Goal: Book appointment/travel/reservation

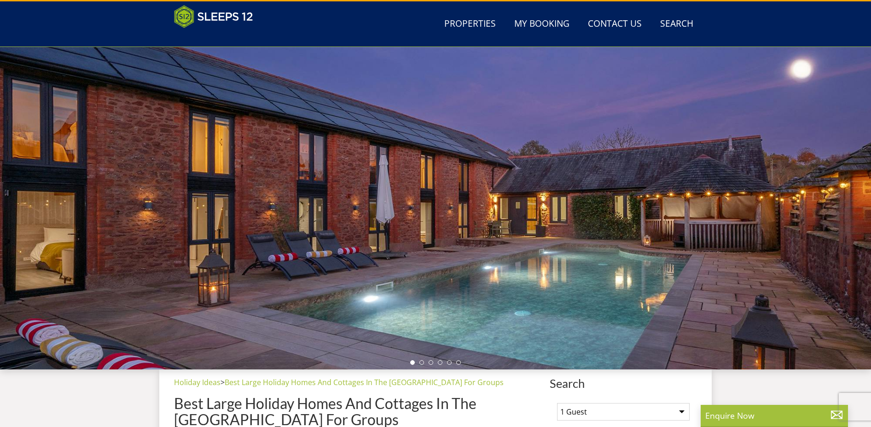
scroll to position [9, 0]
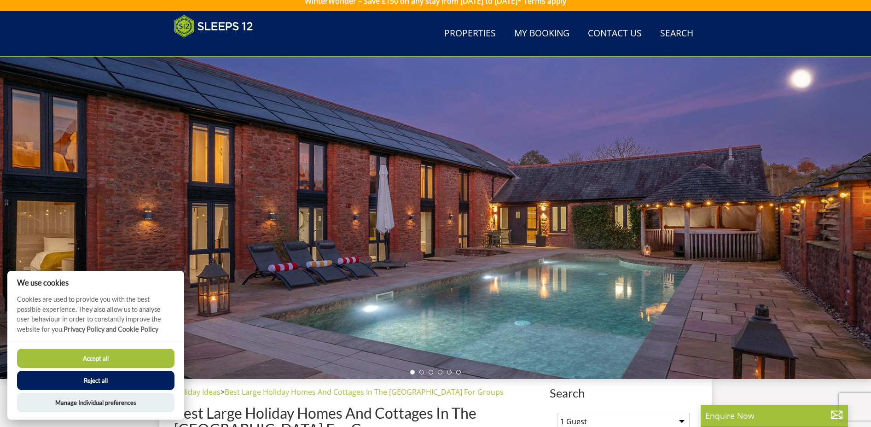
click at [108, 354] on button "Accept all" at bounding box center [95, 358] width 157 height 19
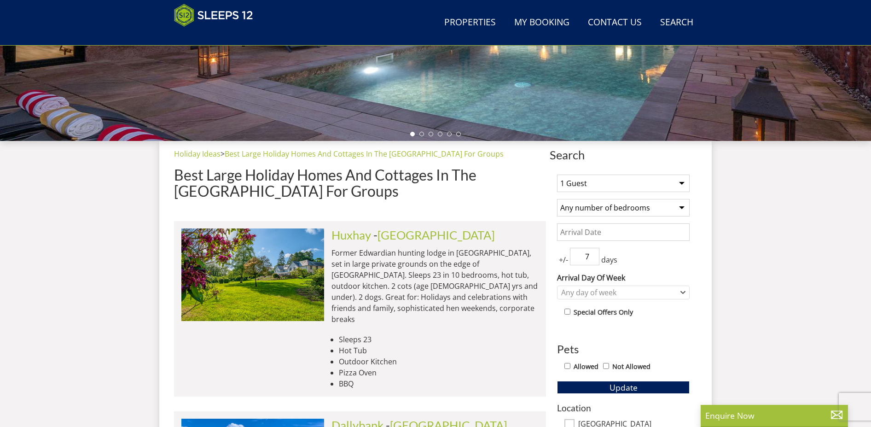
scroll to position [332, 0]
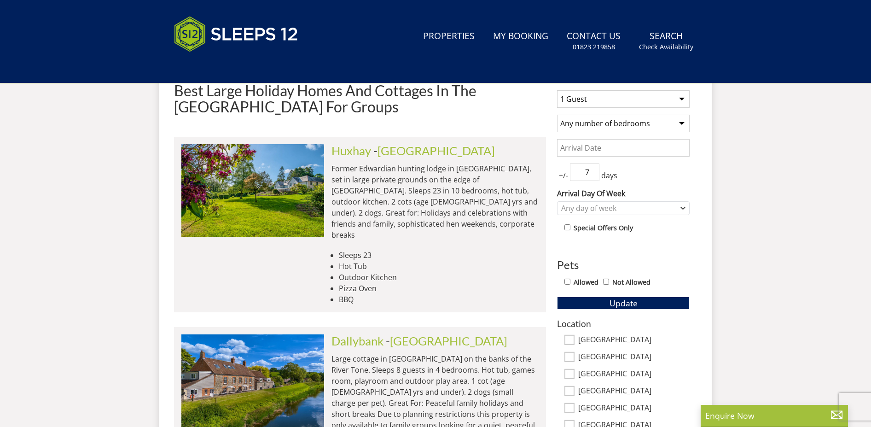
click at [577, 102] on select "1 Guest 2 Guests 3 Guests 4 Guests 5 Guests 6 Guests 7 Guests 8 Guests 9 Guests…" at bounding box center [623, 98] width 133 height 17
select select "11"
click at [557, 90] on select "1 Guest 2 Guests 3 Guests 4 Guests 5 Guests 6 Guests 7 Guests 8 Guests 9 Guests…" at bounding box center [623, 98] width 133 height 17
click at [592, 123] on select "Any number of bedrooms 4 Bedrooms 5 Bedrooms 6 Bedrooms 7 Bedrooms 8 Bedrooms 9…" at bounding box center [623, 123] width 133 height 17
select select "6"
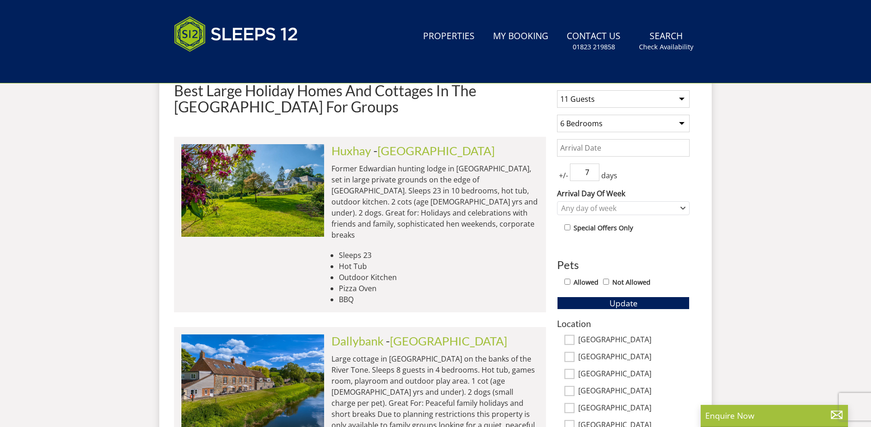
click at [557, 115] on select "Any number of bedrooms 4 Bedrooms 5 Bedrooms 6 Bedrooms 7 Bedrooms 8 Bedrooms 9…" at bounding box center [623, 123] width 133 height 17
click at [590, 208] on div "Any day of week" at bounding box center [618, 208] width 119 height 10
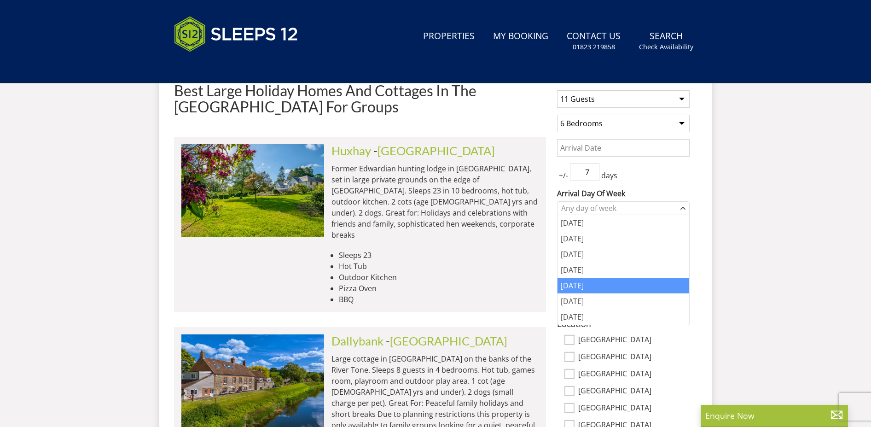
click at [580, 280] on div "[DATE]" at bounding box center [624, 286] width 132 height 16
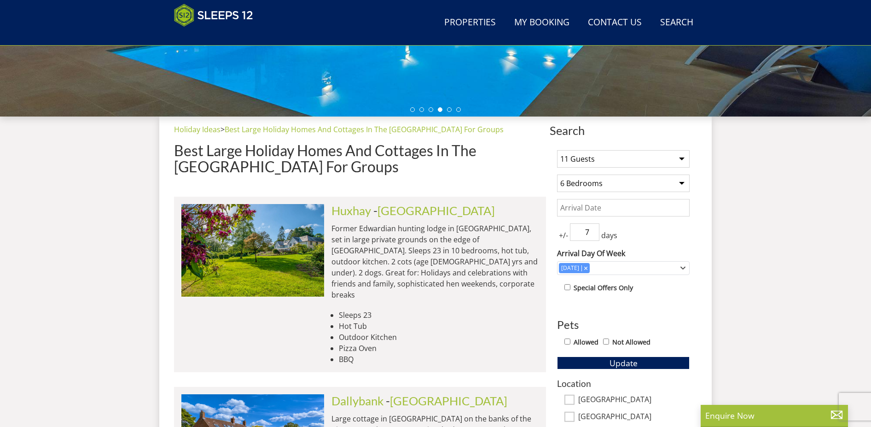
scroll to position [271, 0]
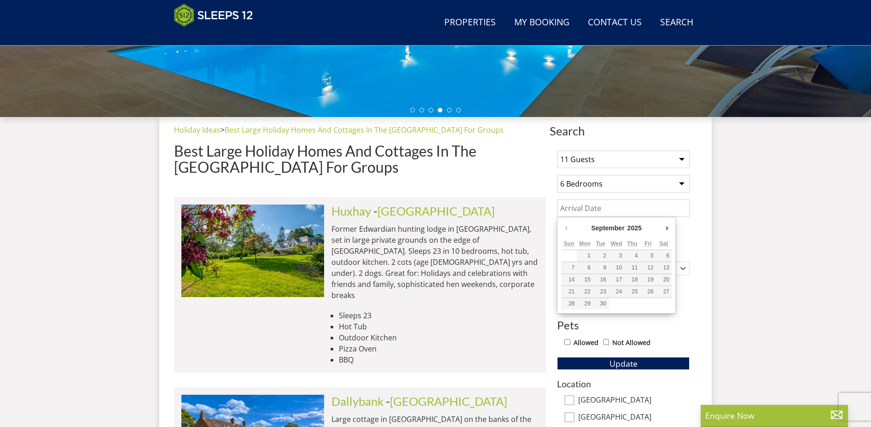
click at [582, 209] on input "Date" at bounding box center [623, 207] width 133 height 17
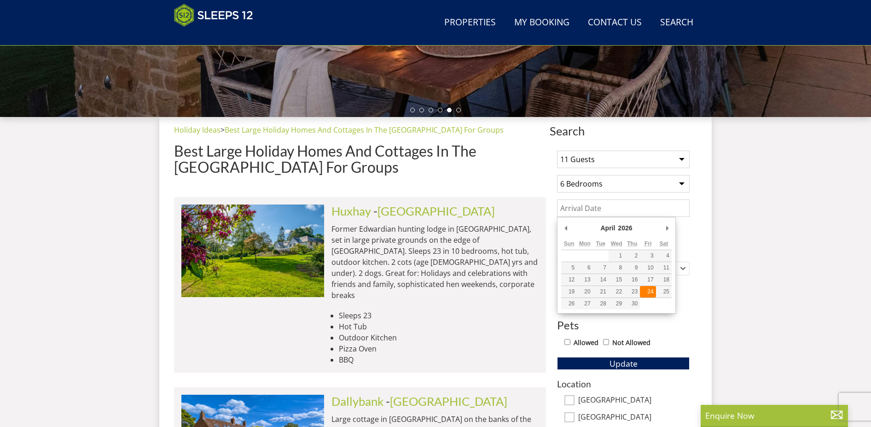
type input "[DATE]"
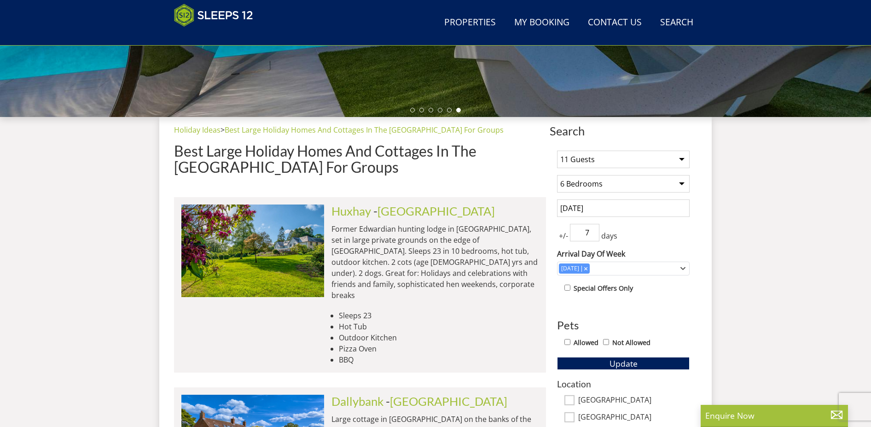
click at [634, 368] on span "Update" at bounding box center [624, 363] width 28 height 11
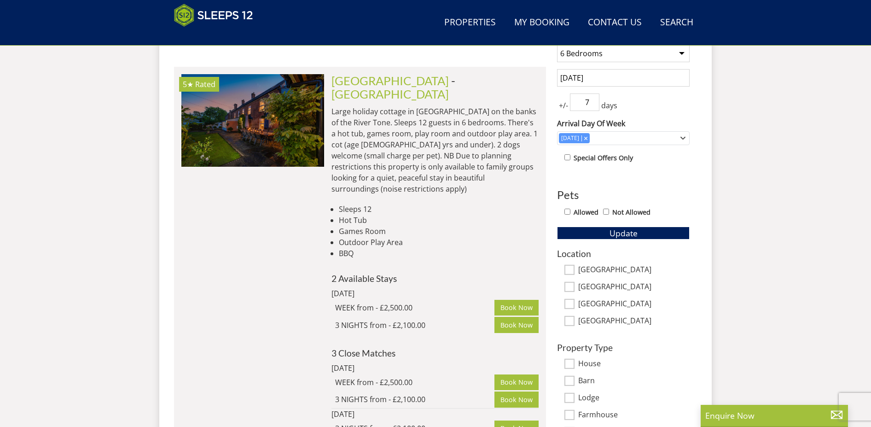
scroll to position [402, 0]
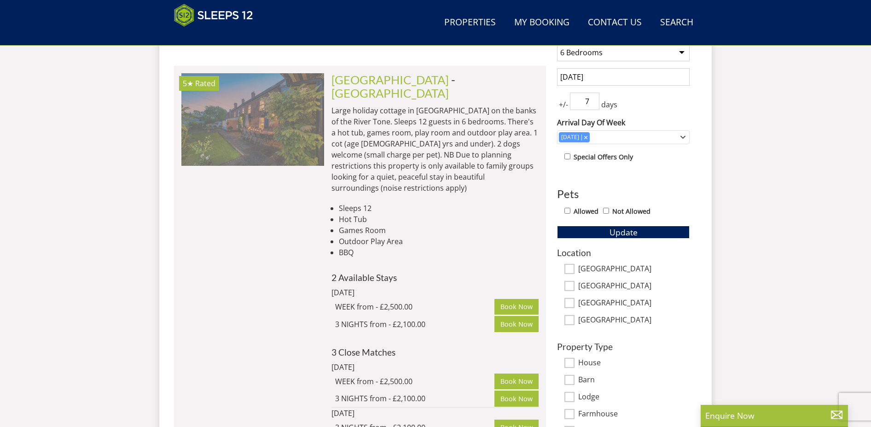
click at [249, 155] on img at bounding box center [252, 119] width 143 height 92
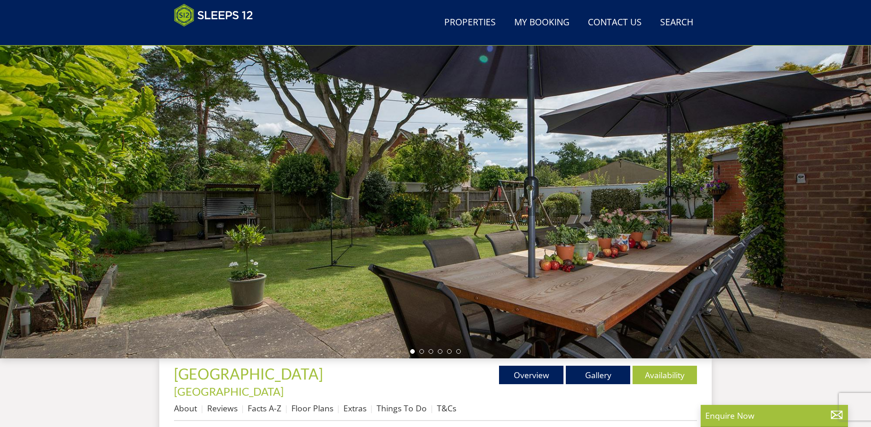
scroll to position [17, 0]
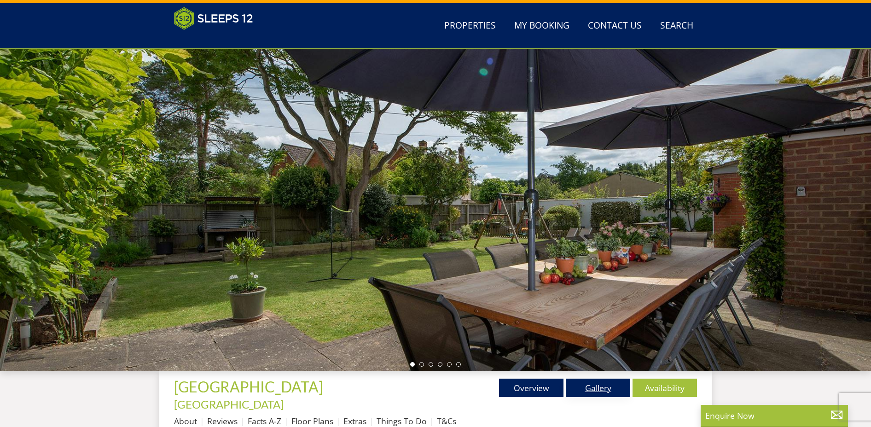
click at [583, 391] on link "Gallery" at bounding box center [598, 387] width 64 height 18
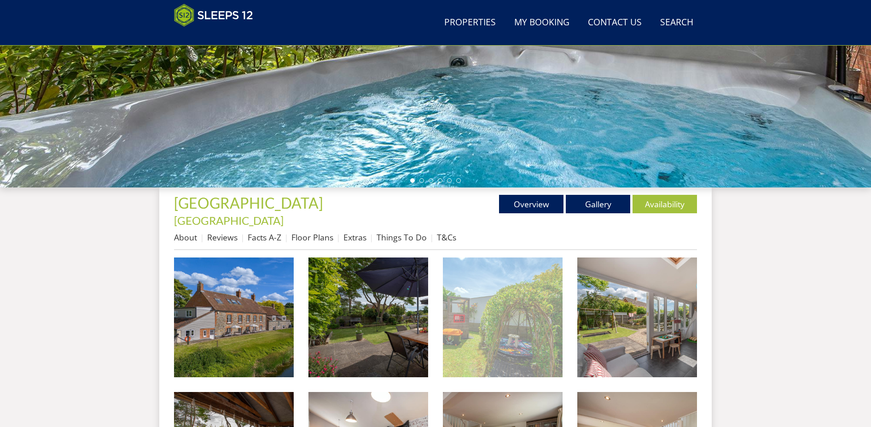
scroll to position [201, 0]
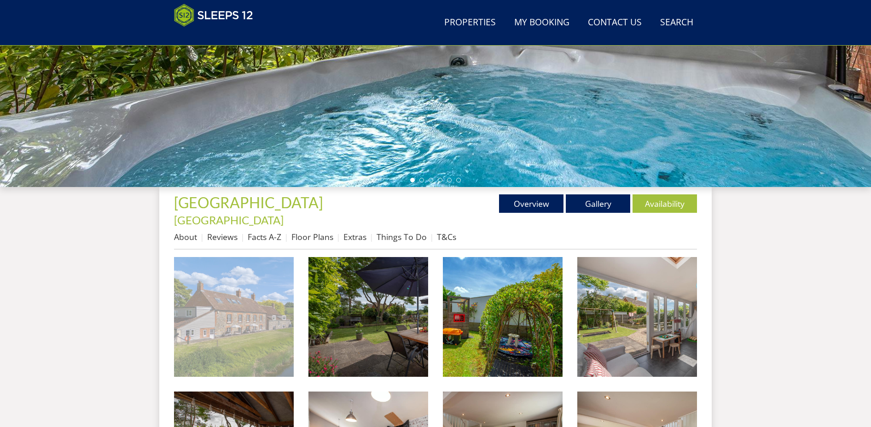
click at [193, 323] on img at bounding box center [234, 317] width 120 height 120
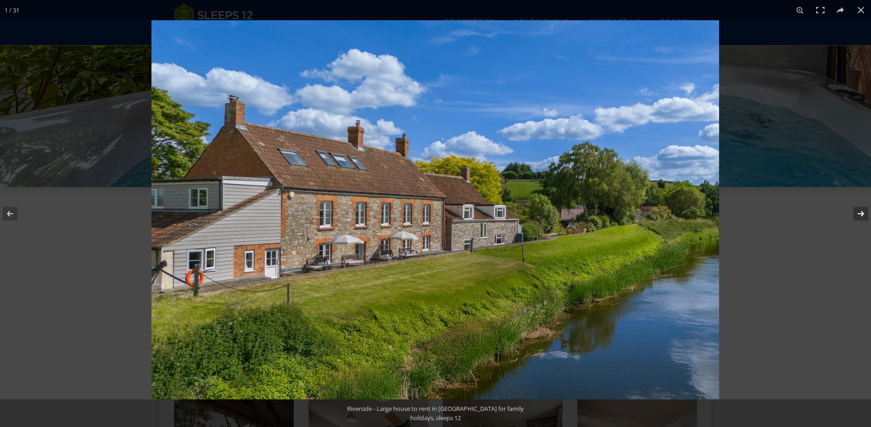
click at [861, 215] on button at bounding box center [855, 214] width 32 height 46
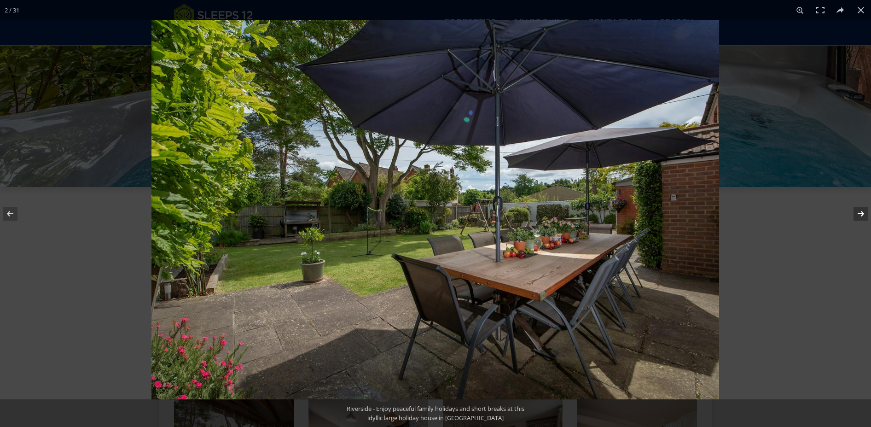
click at [861, 215] on button at bounding box center [855, 214] width 32 height 46
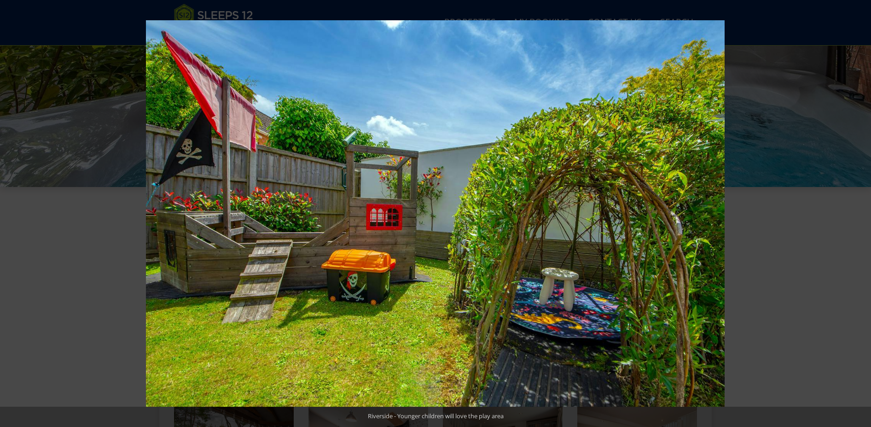
click at [861, 215] on button at bounding box center [855, 214] width 32 height 46
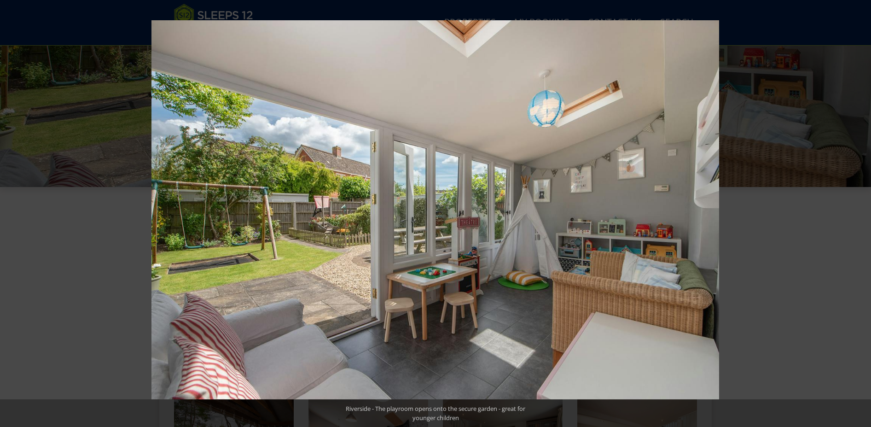
click at [861, 215] on button at bounding box center [855, 214] width 32 height 46
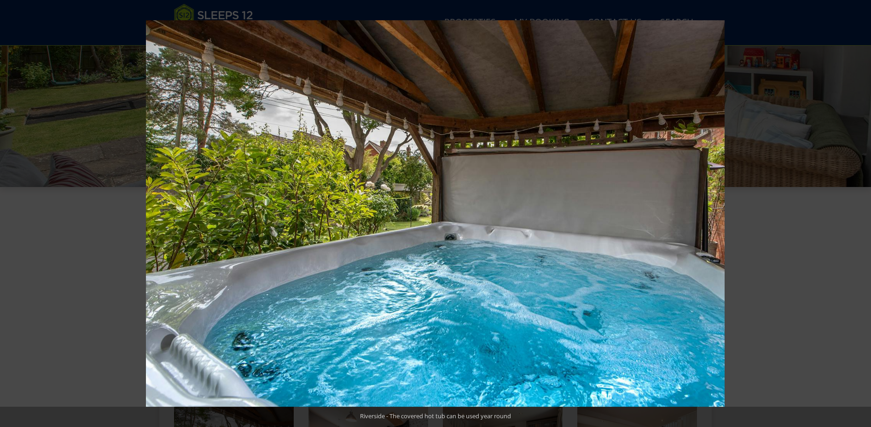
click at [861, 215] on button at bounding box center [855, 214] width 32 height 46
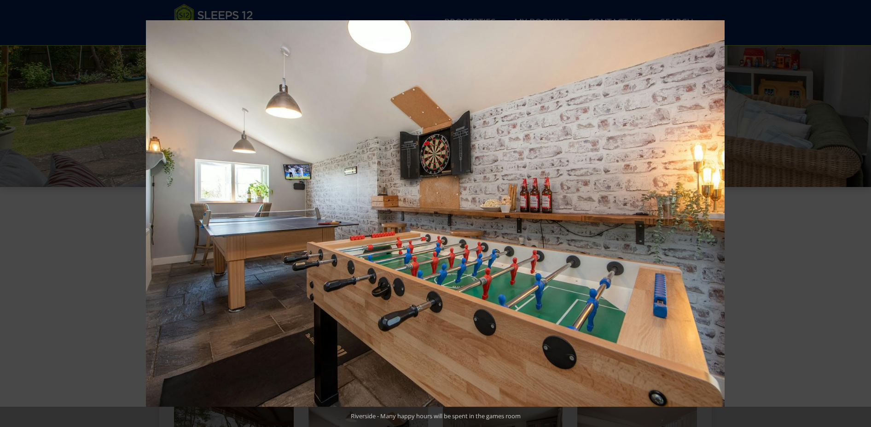
click at [861, 215] on button at bounding box center [855, 214] width 32 height 46
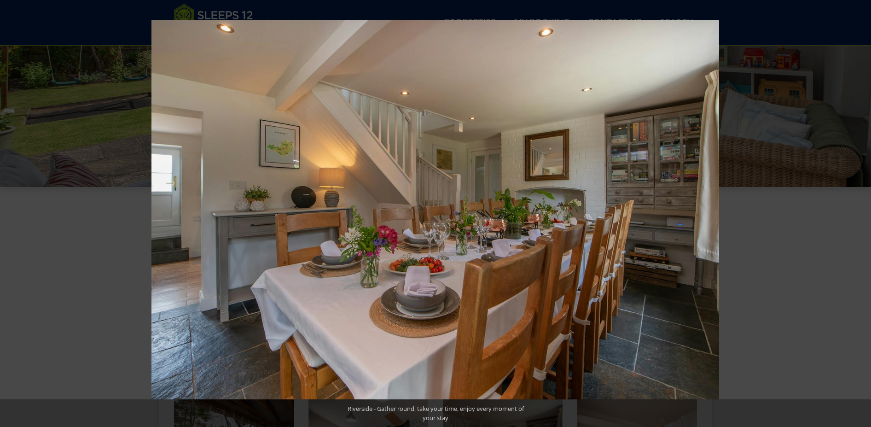
click at [861, 215] on button at bounding box center [855, 214] width 32 height 46
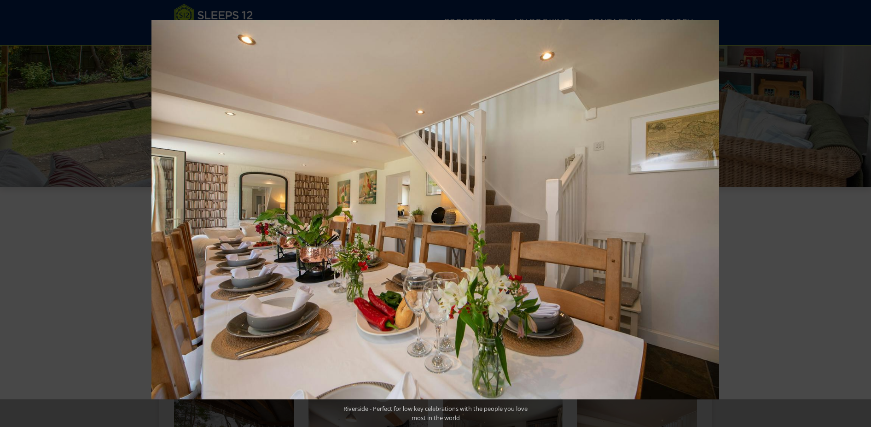
click at [861, 215] on button at bounding box center [855, 214] width 32 height 46
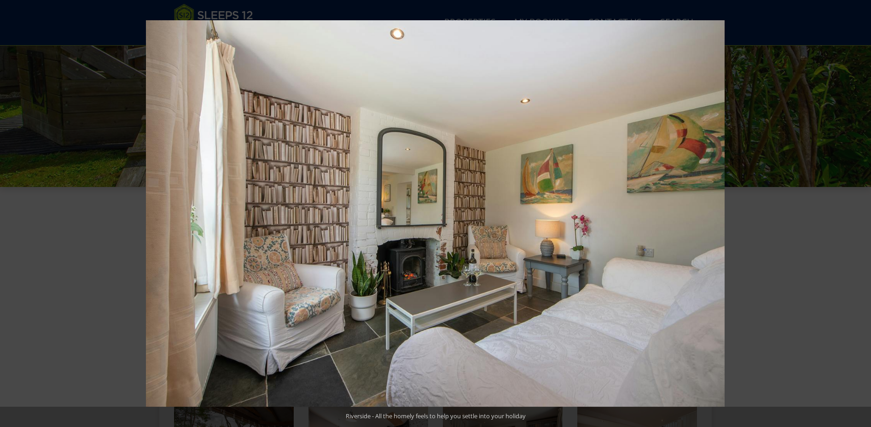
click at [861, 215] on button at bounding box center [855, 214] width 32 height 46
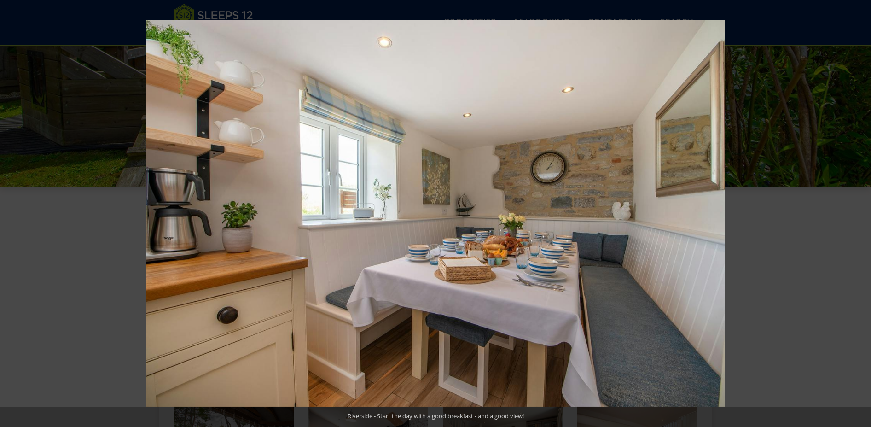
click at [861, 215] on button at bounding box center [855, 214] width 32 height 46
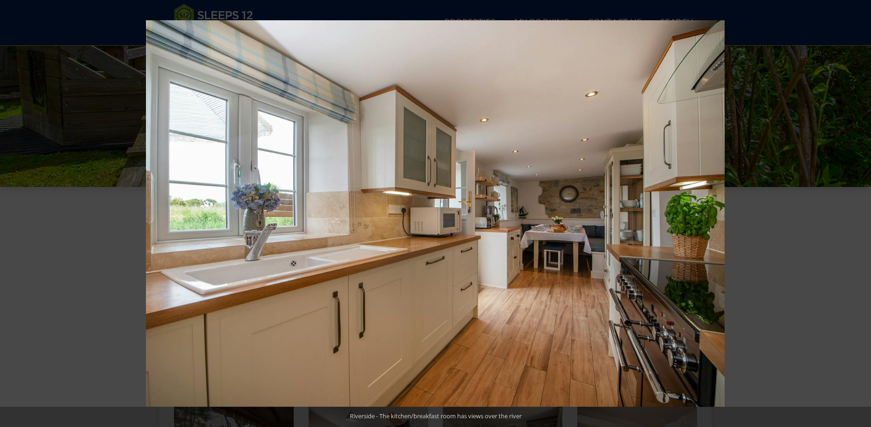
click at [861, 215] on button at bounding box center [855, 214] width 32 height 46
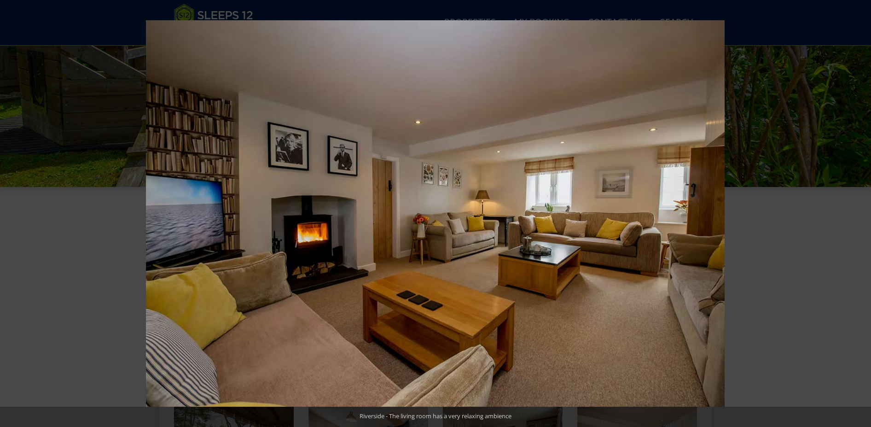
click at [861, 215] on button at bounding box center [855, 214] width 32 height 46
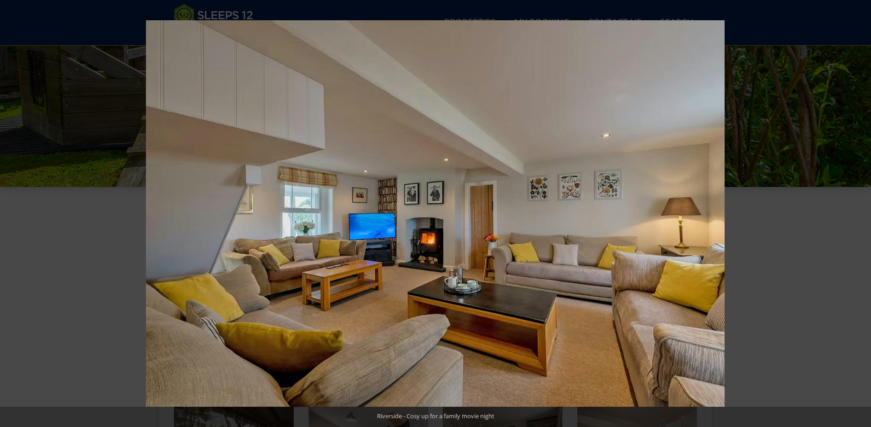
click at [861, 215] on button at bounding box center [855, 214] width 32 height 46
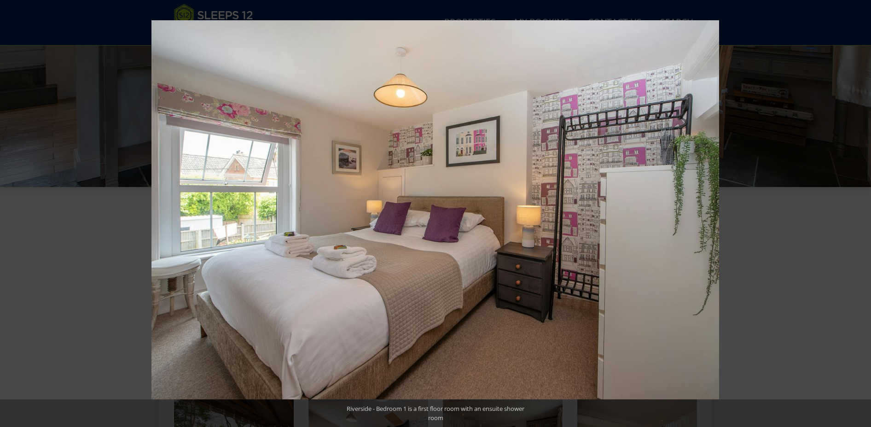
click at [861, 215] on button at bounding box center [855, 214] width 32 height 46
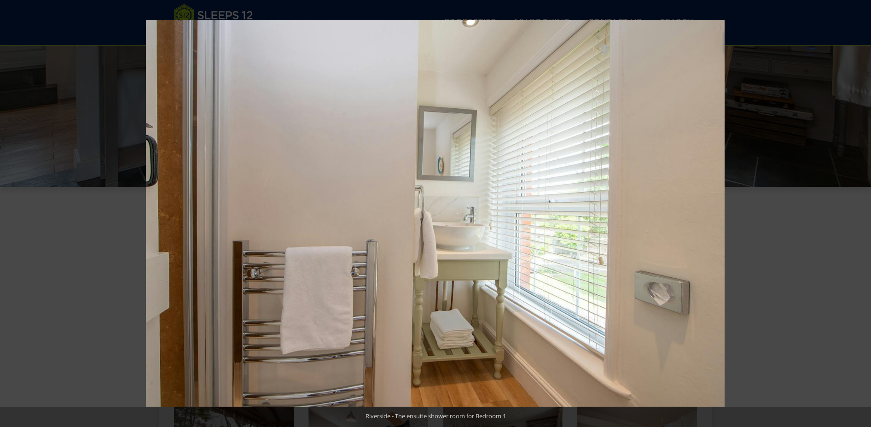
click at [861, 215] on button at bounding box center [855, 214] width 32 height 46
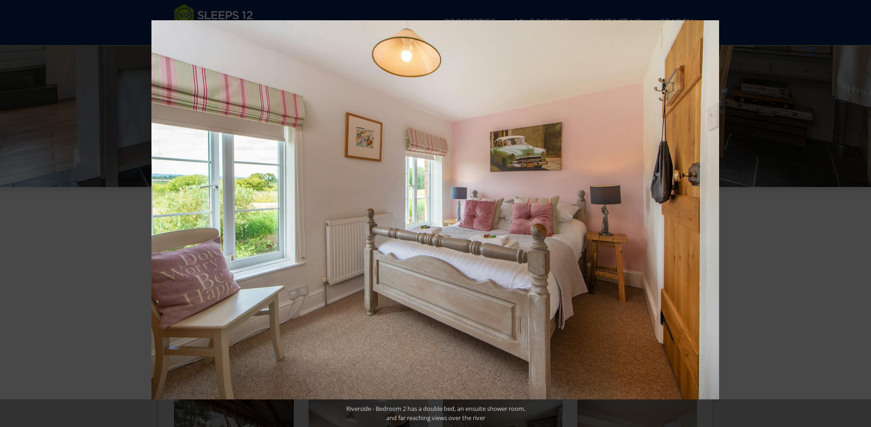
click at [861, 215] on button at bounding box center [855, 214] width 32 height 46
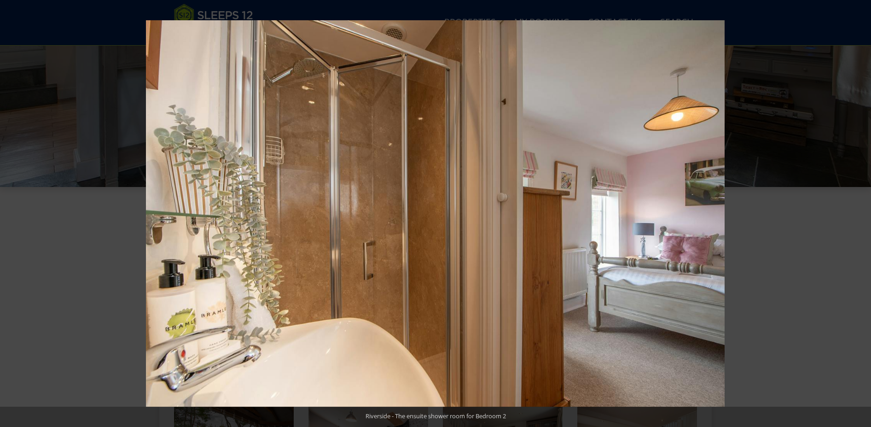
click at [861, 215] on button at bounding box center [855, 214] width 32 height 46
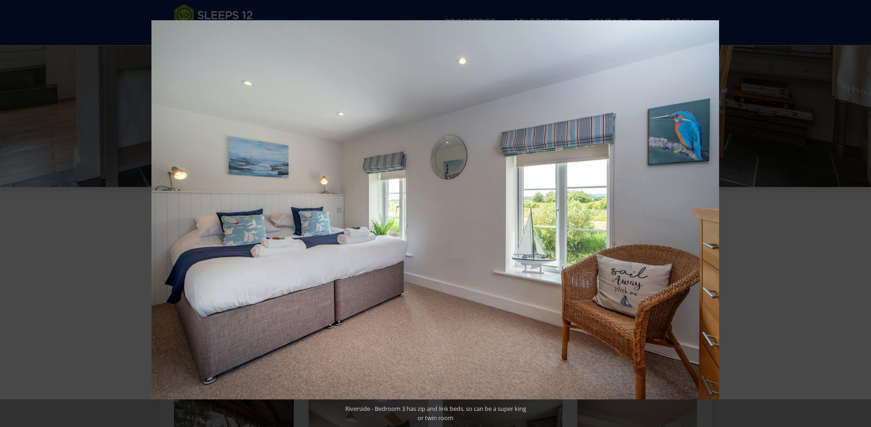
click at [861, 215] on button at bounding box center [855, 214] width 32 height 46
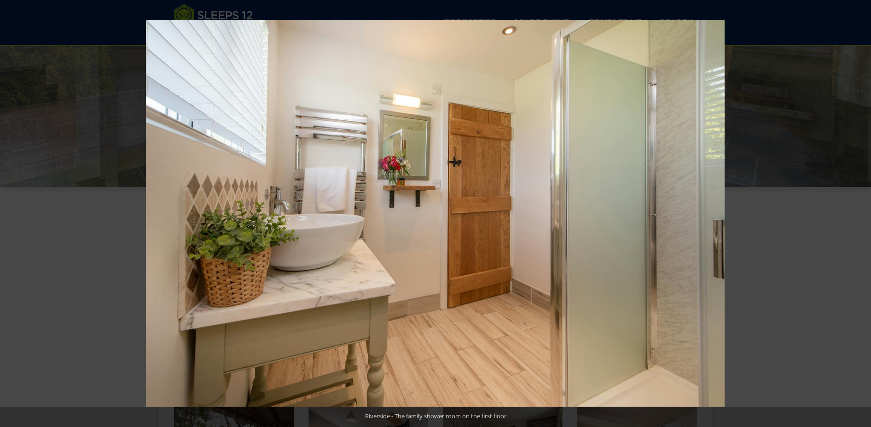
click at [861, 215] on button at bounding box center [855, 214] width 32 height 46
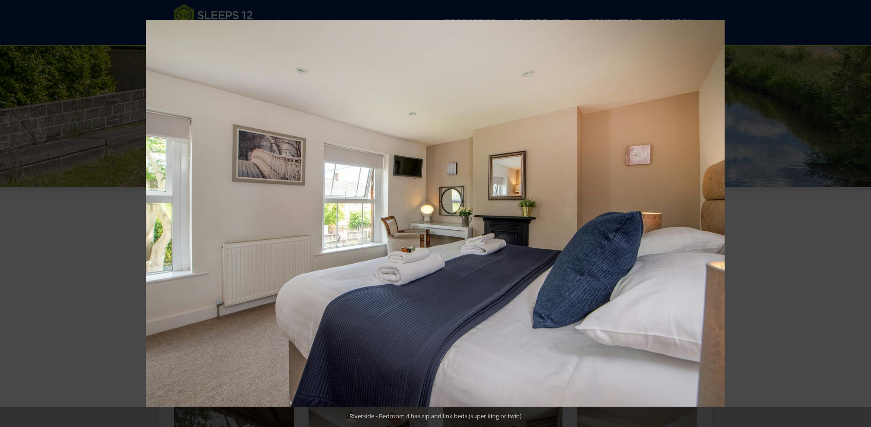
click at [861, 215] on button at bounding box center [855, 214] width 32 height 46
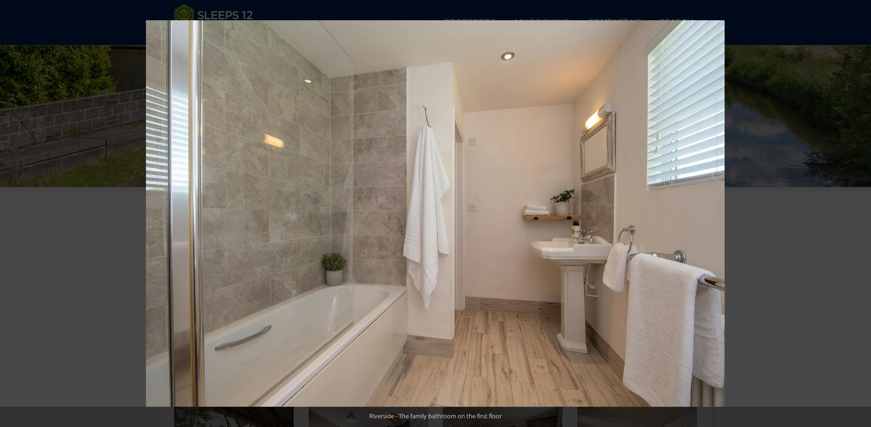
click at [861, 215] on button at bounding box center [855, 214] width 32 height 46
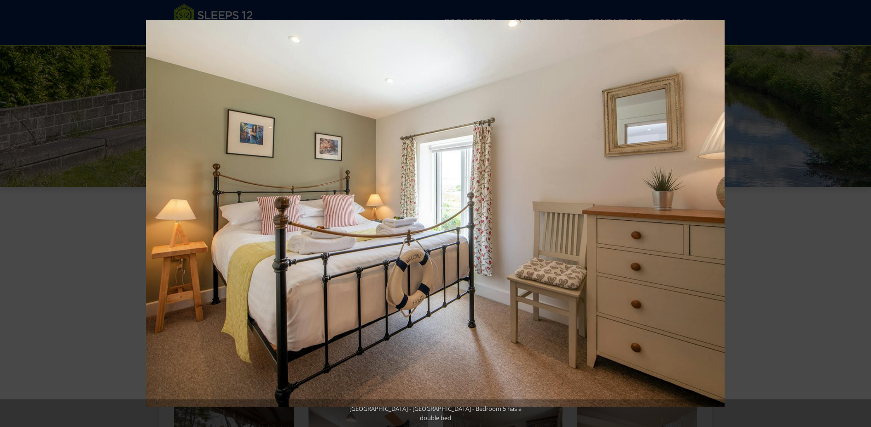
click at [861, 215] on button at bounding box center [855, 214] width 32 height 46
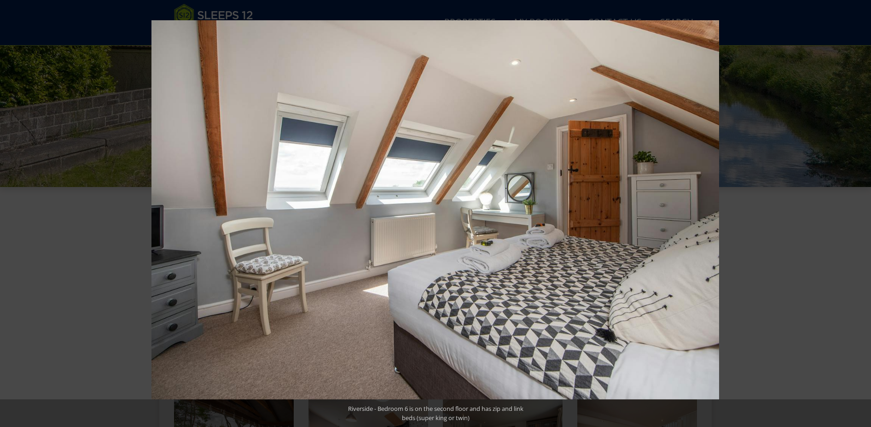
click at [861, 215] on button at bounding box center [855, 214] width 32 height 46
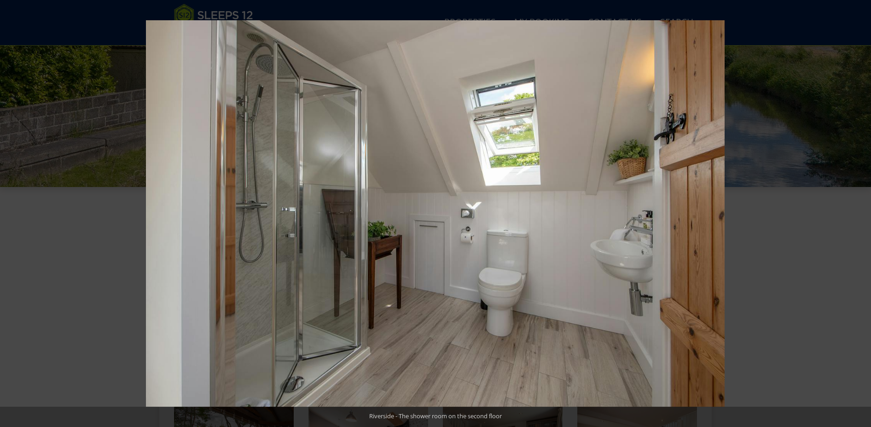
click at [861, 215] on button at bounding box center [855, 214] width 32 height 46
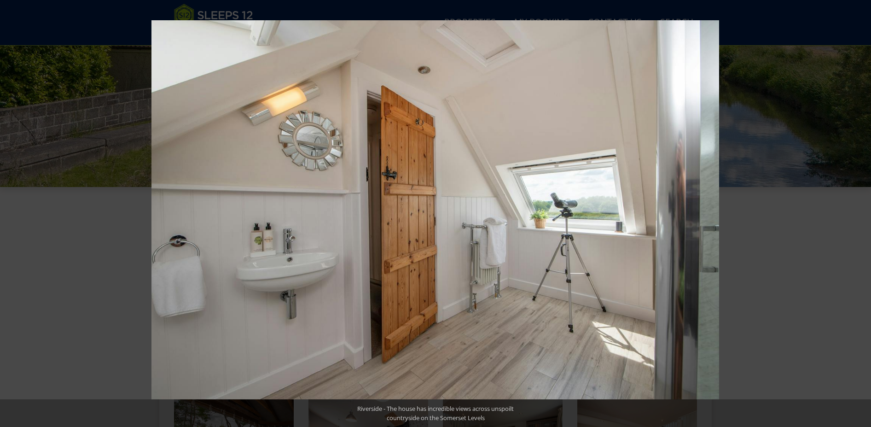
click at [861, 215] on button at bounding box center [855, 214] width 32 height 46
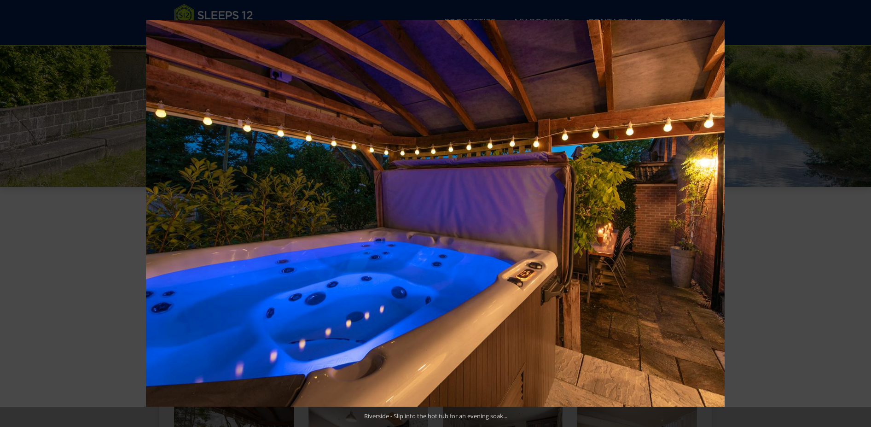
click at [861, 215] on button at bounding box center [855, 214] width 32 height 46
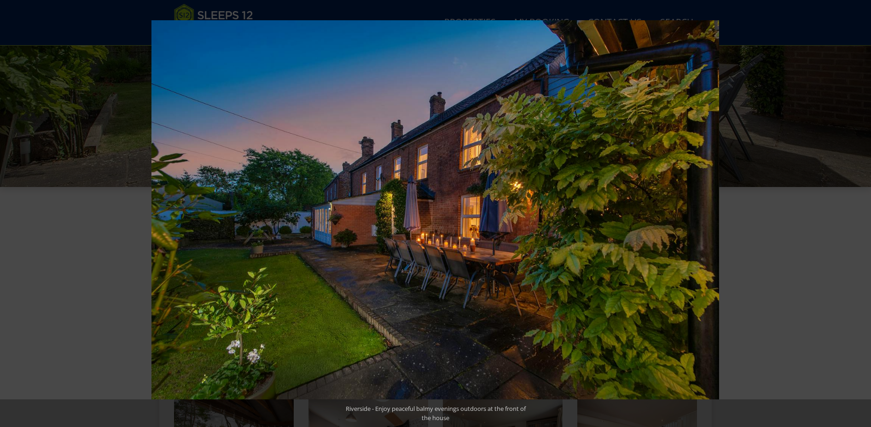
click at [861, 215] on button at bounding box center [855, 214] width 32 height 46
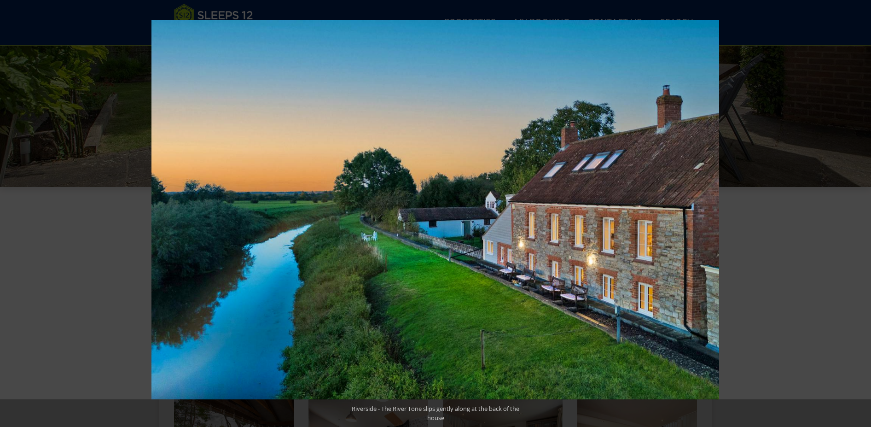
click at [861, 215] on button at bounding box center [855, 214] width 32 height 46
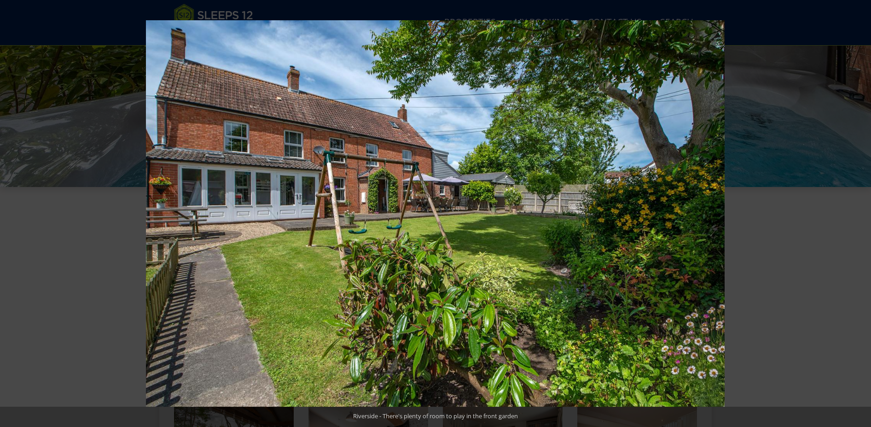
click at [861, 215] on button at bounding box center [855, 214] width 32 height 46
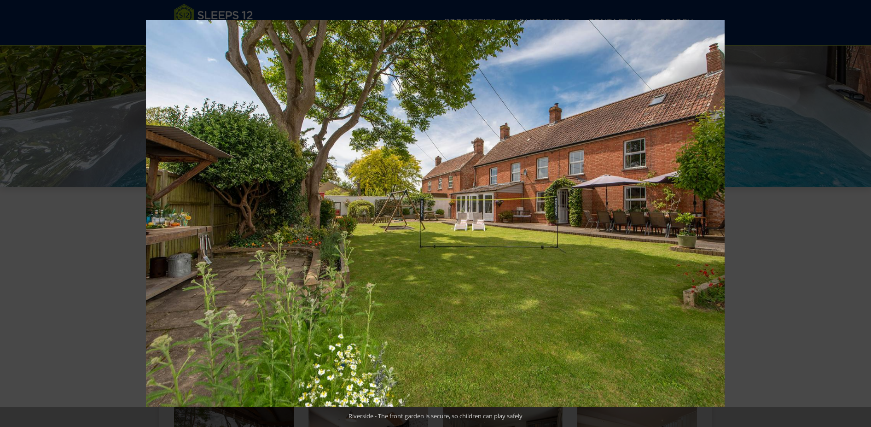
click at [861, 215] on button at bounding box center [855, 214] width 32 height 46
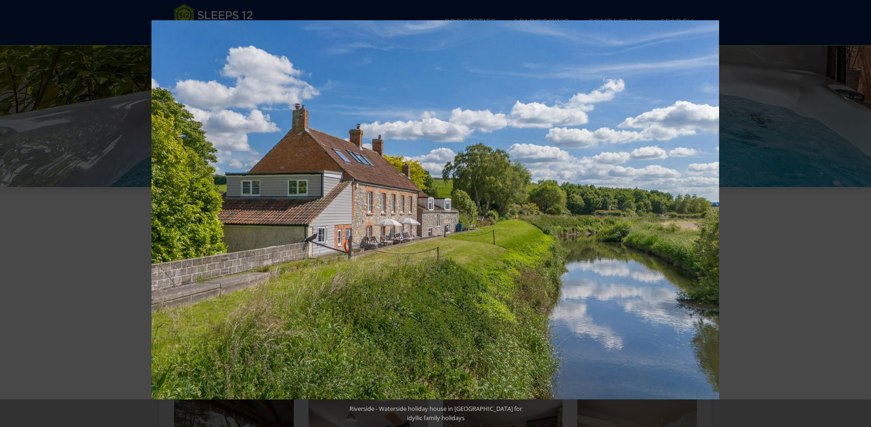
click at [861, 215] on button at bounding box center [855, 214] width 32 height 46
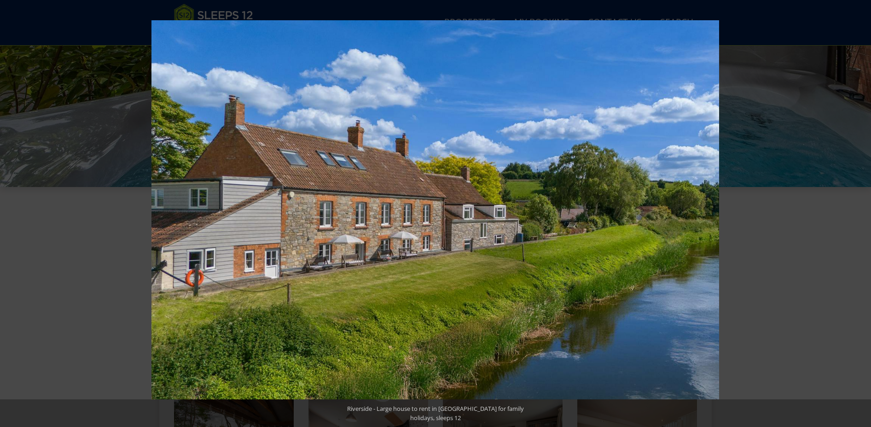
click at [861, 215] on button at bounding box center [855, 214] width 32 height 46
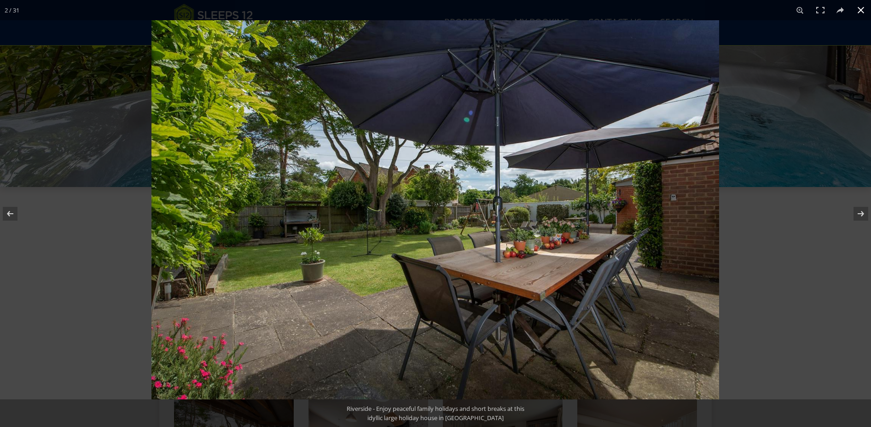
click at [860, 7] on button at bounding box center [861, 10] width 20 height 20
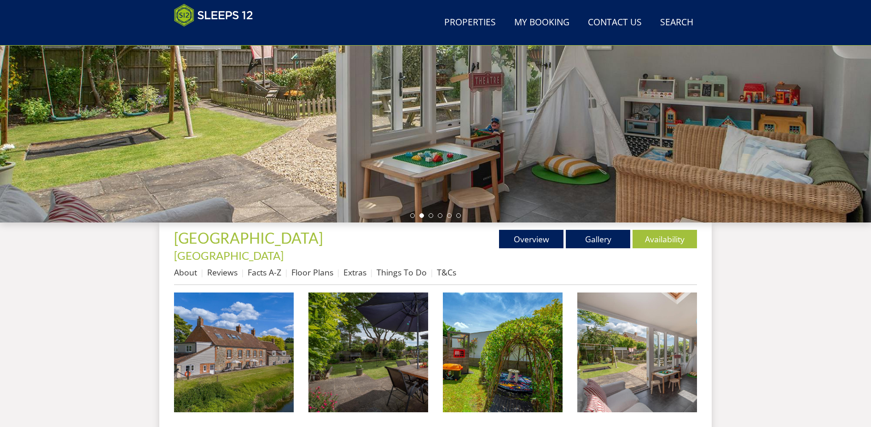
scroll to position [63, 0]
